Goal: Information Seeking & Learning: Check status

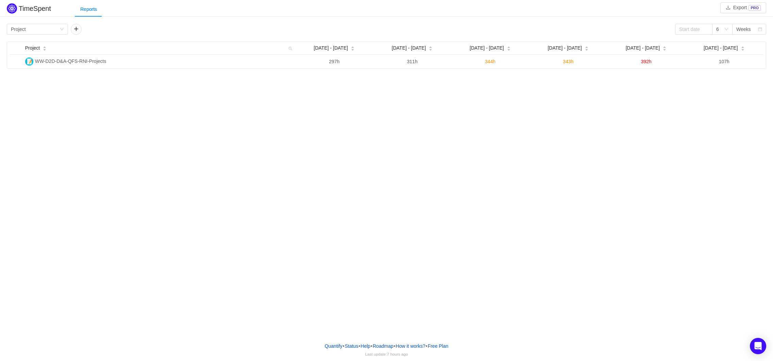
click at [599, 155] on div "TimeSpent Export PRO Reports Group by Project 6 Weeks Project Aug [DATE] - [DAT…" at bounding box center [386, 168] width 773 height 337
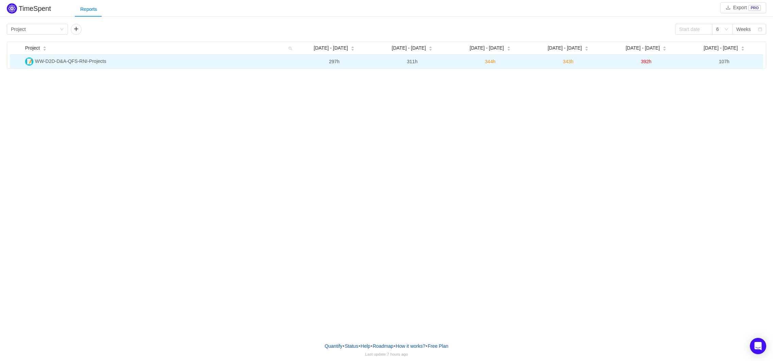
click at [92, 60] on span "WW-D2D-D&A-QFS-RNI-Projects" at bounding box center [70, 60] width 71 height 5
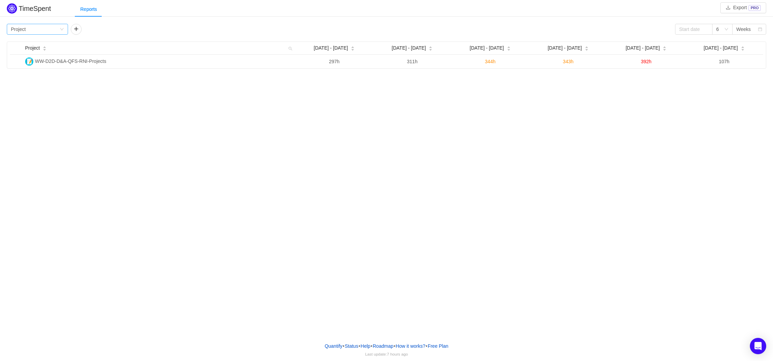
click at [52, 26] on div "Group by Project" at bounding box center [35, 29] width 49 height 10
click at [29, 85] on li "Person" at bounding box center [37, 86] width 61 height 11
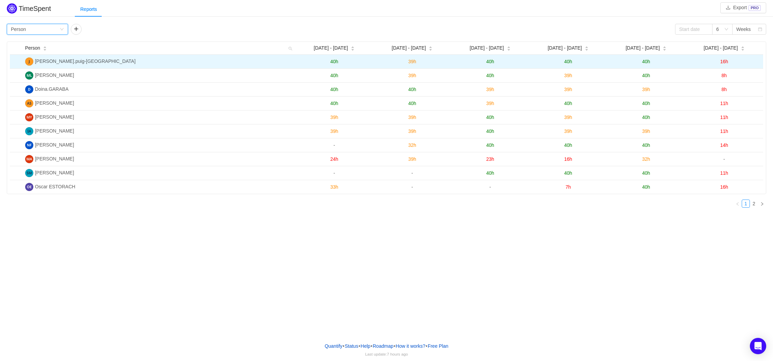
click at [59, 63] on span "[PERSON_NAME].puig-[GEOGRAPHIC_DATA]" at bounding box center [85, 60] width 101 height 5
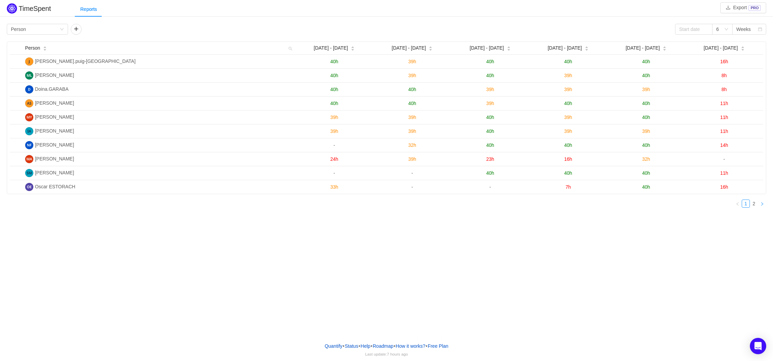
click at [763, 204] on icon "icon: right" at bounding box center [762, 204] width 4 height 4
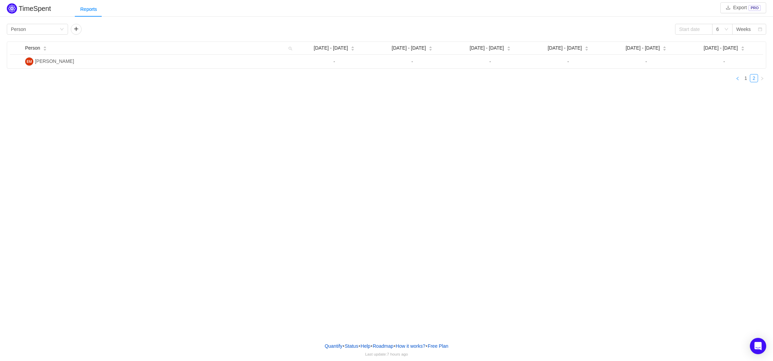
click at [741, 80] on link at bounding box center [737, 78] width 8 height 8
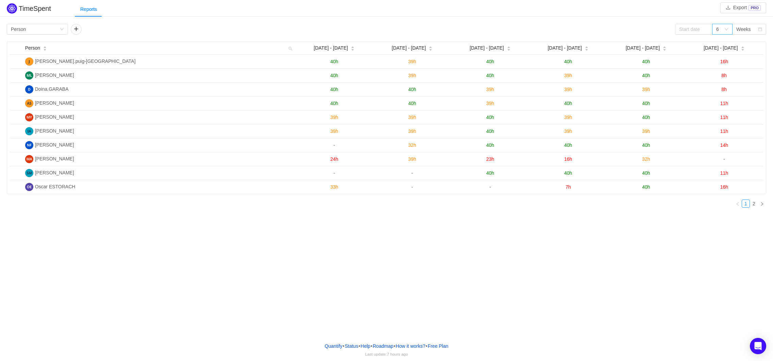
click at [729, 29] on div "6" at bounding box center [722, 29] width 20 height 11
click at [720, 77] on li "12" at bounding box center [722, 75] width 20 height 11
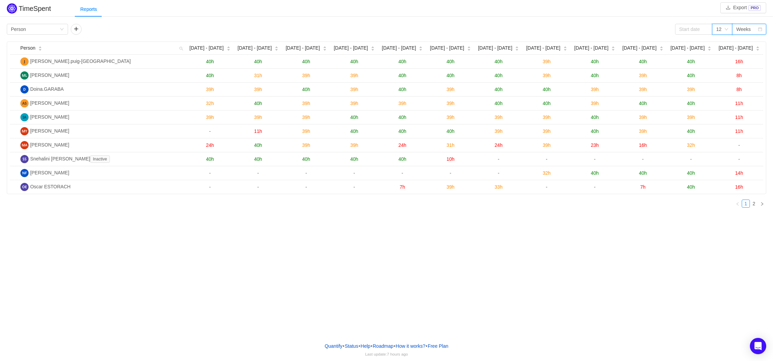
click at [746, 33] on div "Weeks" at bounding box center [743, 29] width 15 height 10
click at [726, 29] on icon "icon: down" at bounding box center [726, 29] width 4 height 4
click at [743, 32] on div "Weeks" at bounding box center [743, 29] width 15 height 10
click at [753, 51] on li "Months" at bounding box center [749, 53] width 34 height 11
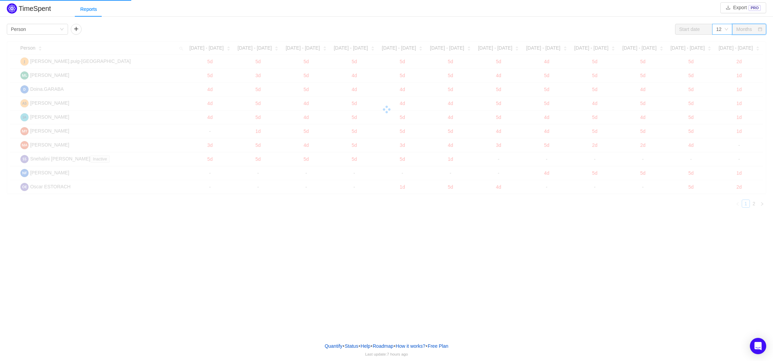
click at [728, 29] on icon "icon: down" at bounding box center [726, 29] width 4 height 4
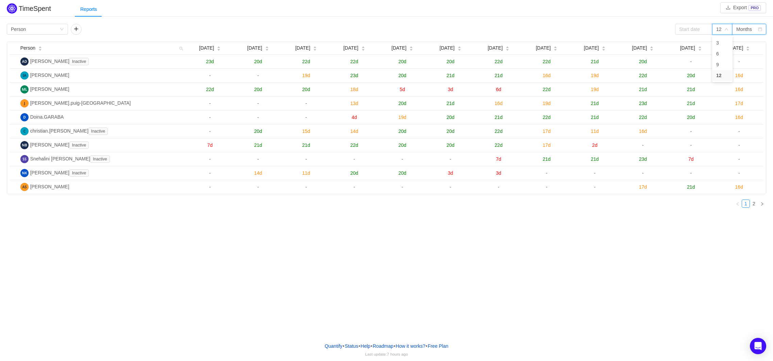
click at [619, 294] on div "TimeSpent Export PRO Reports Group by Person 12 Months Person [DATE] [DATE] [DA…" at bounding box center [386, 168] width 773 height 337
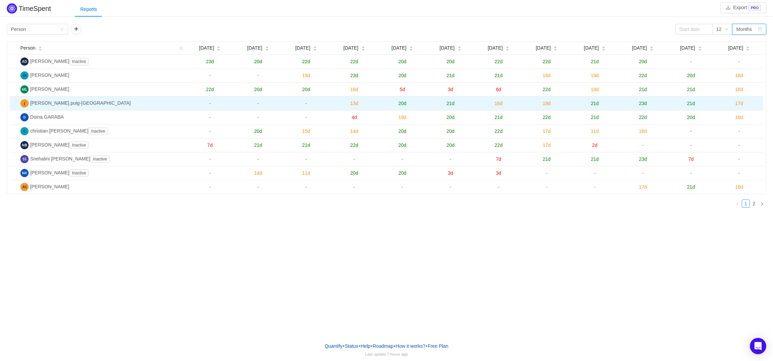
click at [739, 105] on span "17d" at bounding box center [739, 103] width 8 height 5
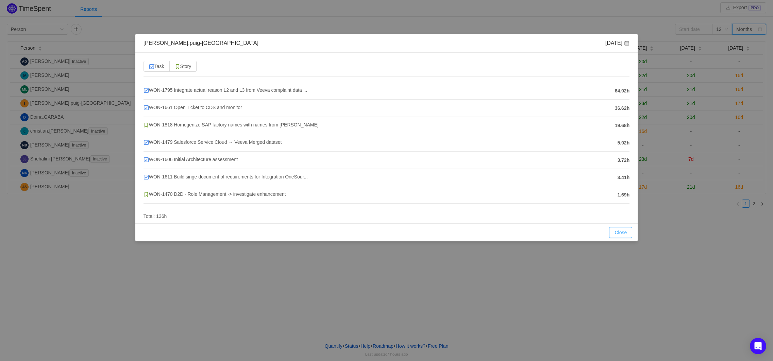
drag, startPoint x: 621, startPoint y: 233, endPoint x: 629, endPoint y: 218, distance: 16.7
click at [623, 230] on button "Close" at bounding box center [620, 232] width 23 height 11
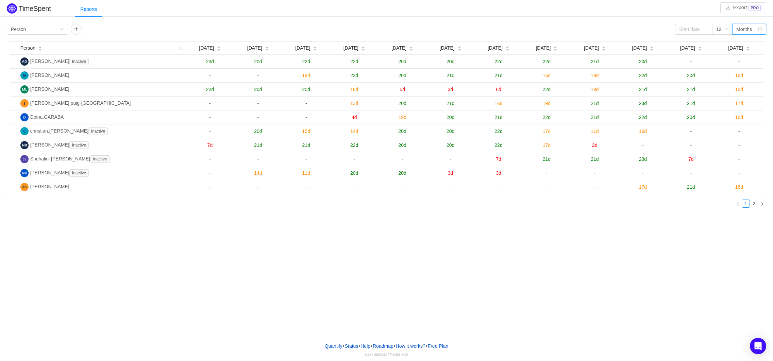
click at [734, 29] on div "Months" at bounding box center [749, 29] width 34 height 11
click at [726, 29] on icon "icon: down" at bounding box center [726, 29] width 4 height 4
click at [720, 66] on li "9" at bounding box center [722, 64] width 20 height 11
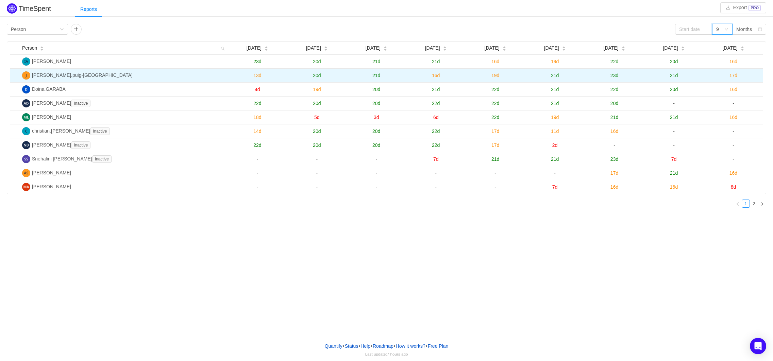
click at [62, 75] on span "[PERSON_NAME].puig-[GEOGRAPHIC_DATA]" at bounding box center [82, 74] width 101 height 5
click at [58, 75] on span "[PERSON_NAME].puig-[GEOGRAPHIC_DATA]" at bounding box center [82, 74] width 101 height 5
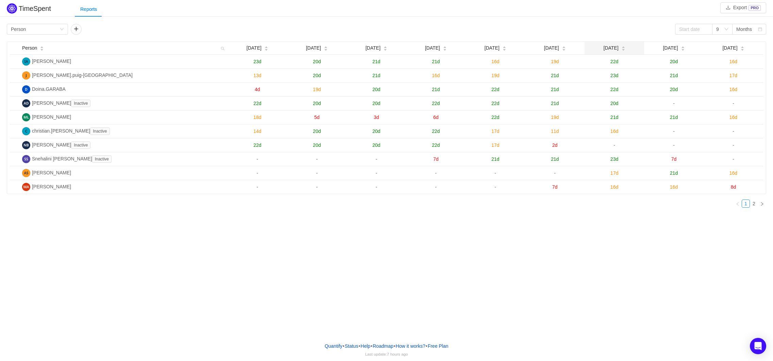
click at [620, 48] on div "[DATE]" at bounding box center [615, 48] width 22 height 7
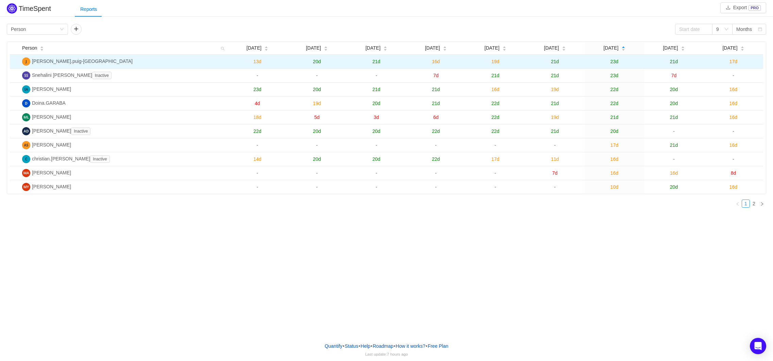
click at [615, 61] on span "23d" at bounding box center [614, 61] width 8 height 5
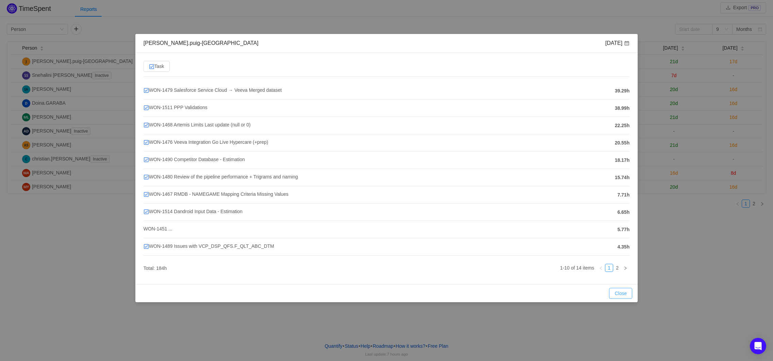
click at [623, 292] on button "Close" at bounding box center [620, 293] width 23 height 11
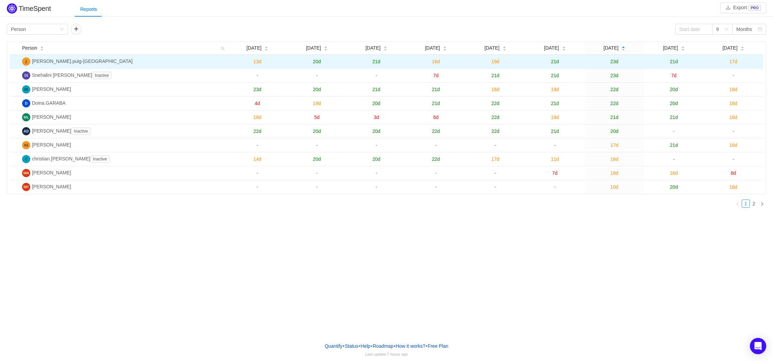
click at [733, 63] on span "17d" at bounding box center [733, 61] width 8 height 5
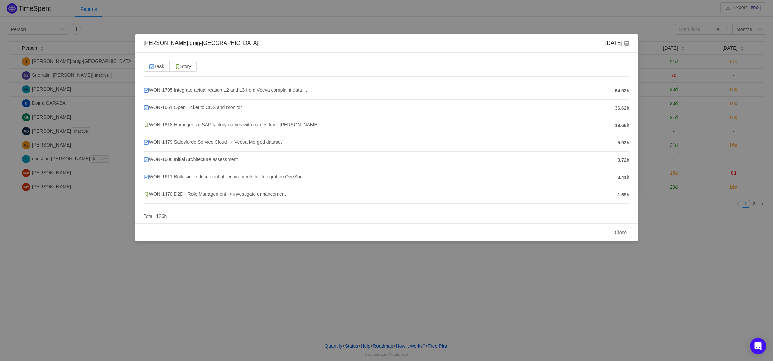
click at [197, 122] on span "WON-1818 Homogenize SAP factory names with names from [PERSON_NAME]" at bounding box center [230, 124] width 175 height 5
